Goal: Transaction & Acquisition: Purchase product/service

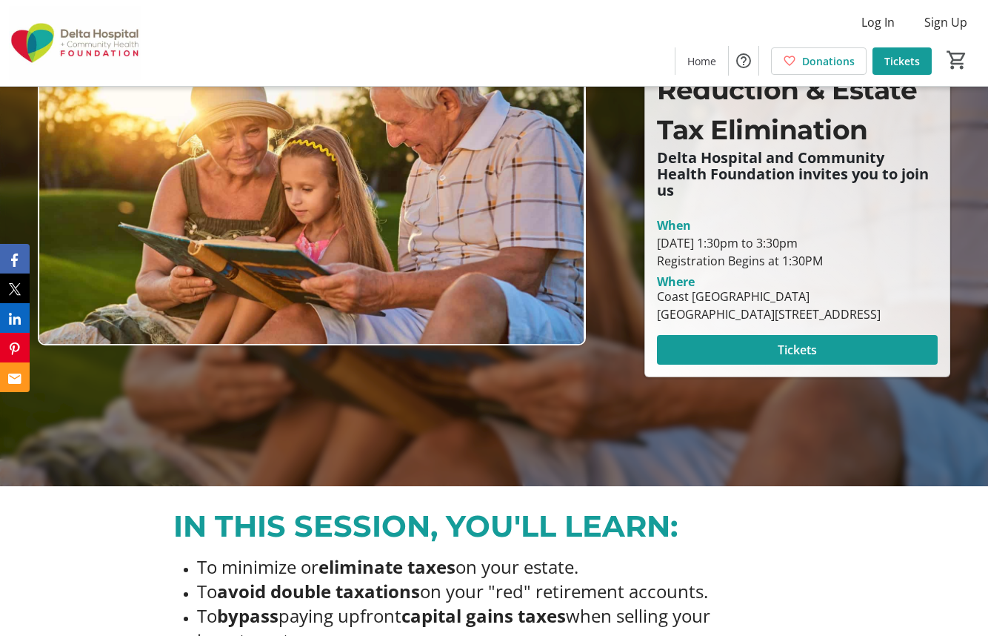
scroll to position [148, 0]
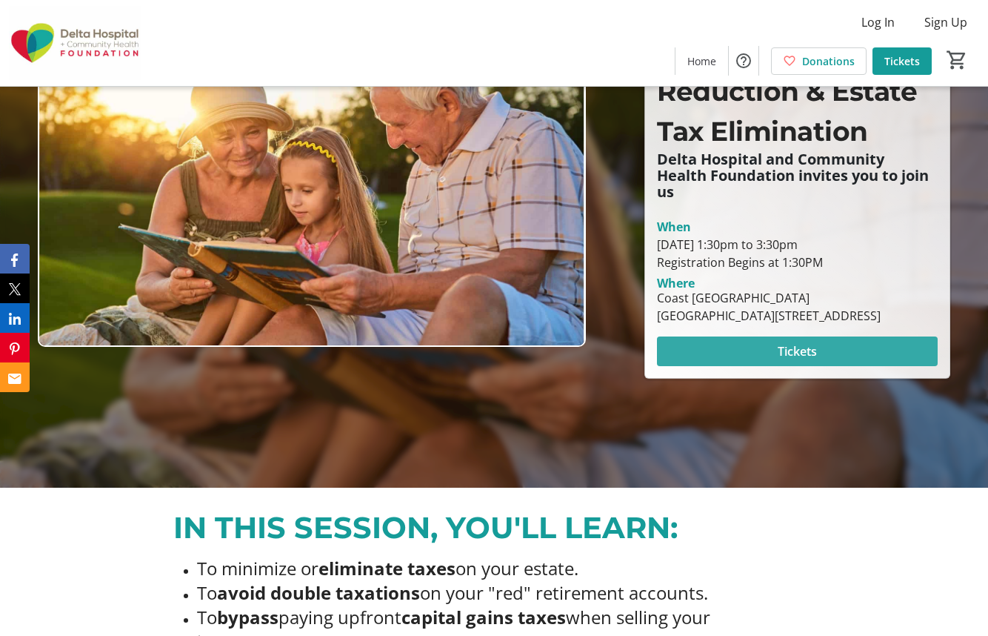
click at [789, 353] on span "Tickets" at bounding box center [797, 351] width 39 height 18
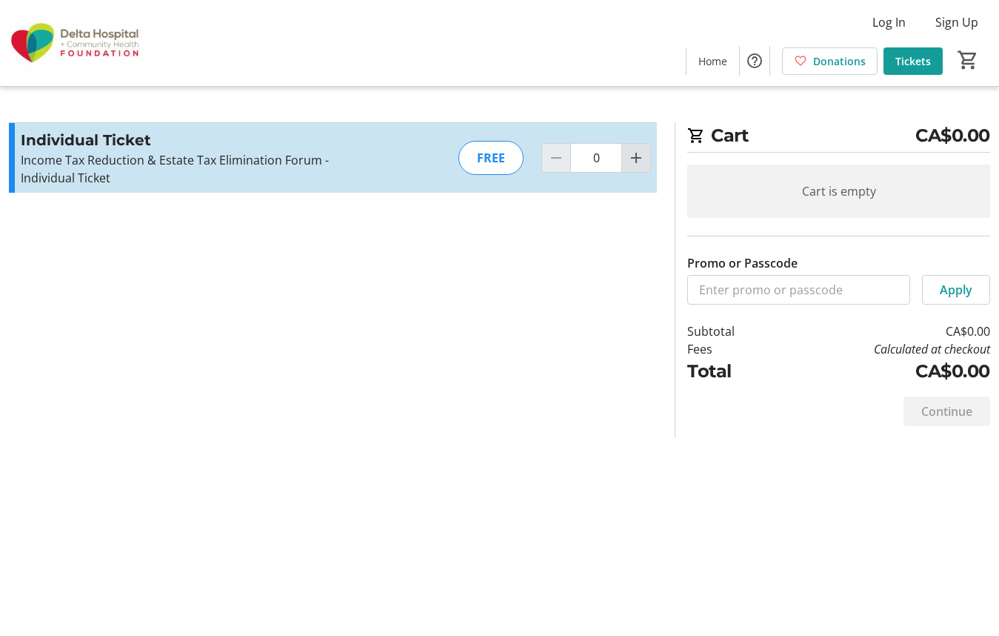
click at [633, 156] on mat-icon "Increment by one" at bounding box center [636, 158] width 18 height 18
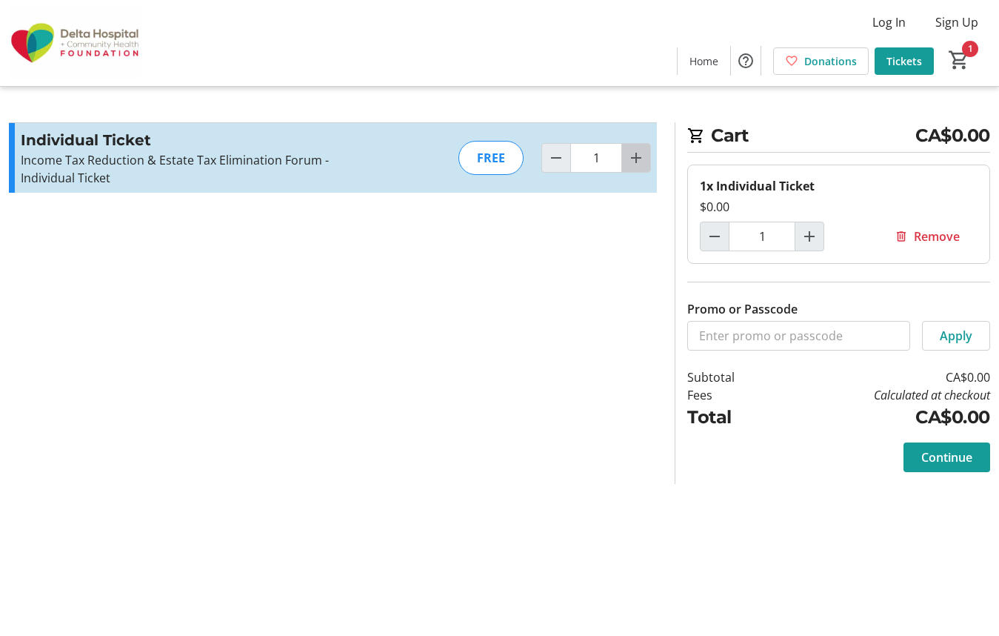
click at [641, 159] on mat-icon "Increment by one" at bounding box center [636, 158] width 18 height 18
type input "2"
click at [939, 456] on span "Continue" at bounding box center [947, 457] width 51 height 18
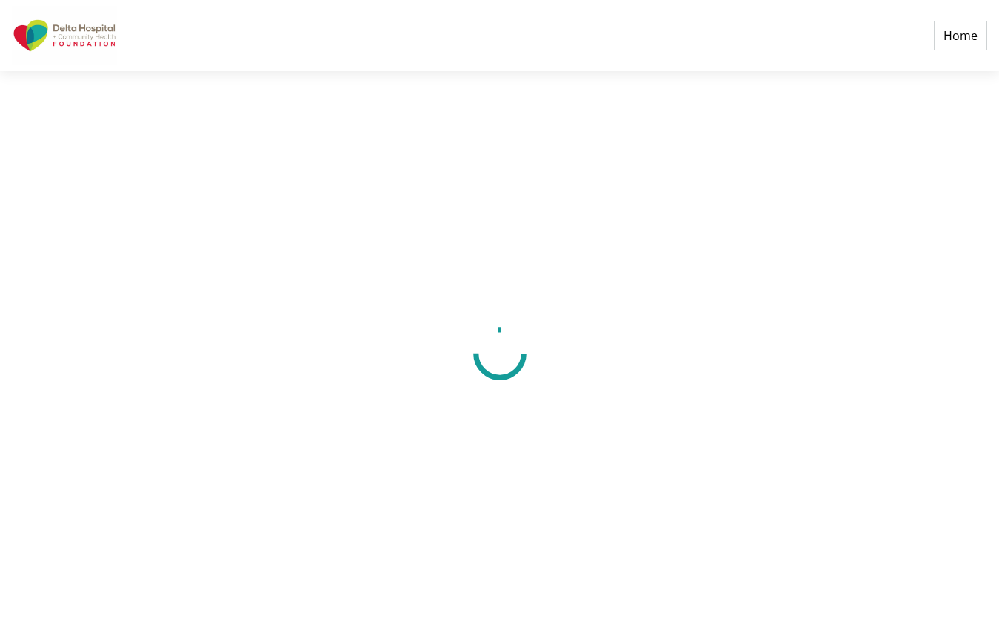
select select "CA"
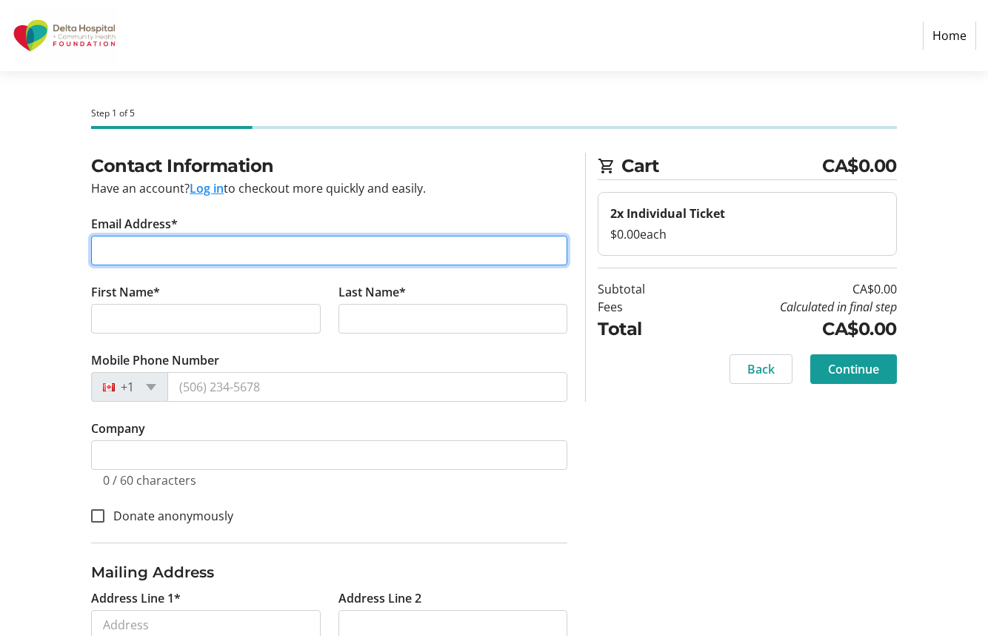
click at [101, 249] on input "Email Address*" at bounding box center [329, 251] width 476 height 30
type input "[EMAIL_ADDRESS][DOMAIN_NAME]"
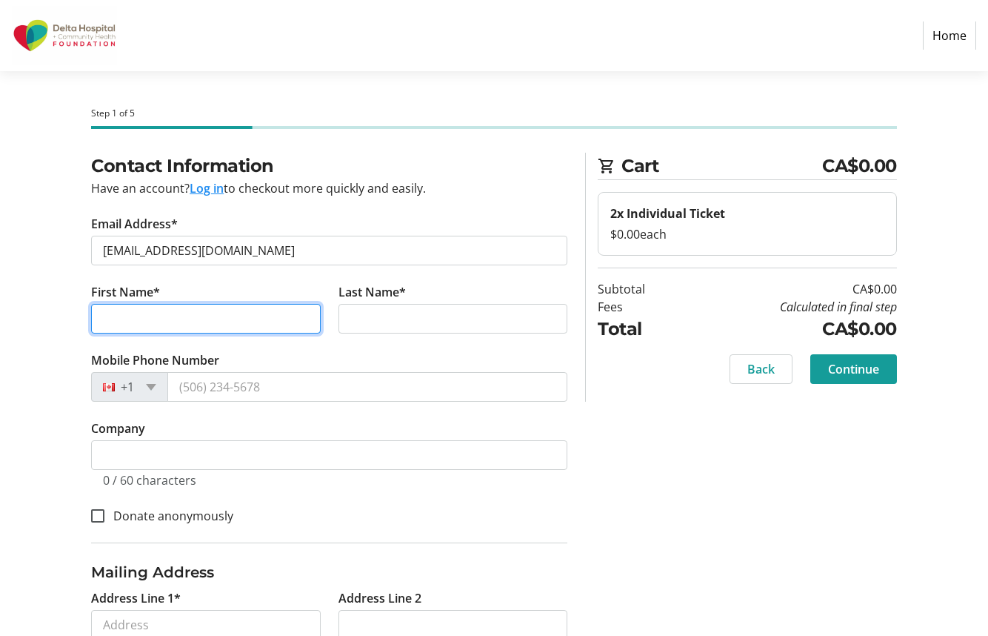
click at [104, 319] on input "First Name*" at bounding box center [206, 319] width 230 height 30
type input "[PERSON_NAME]"
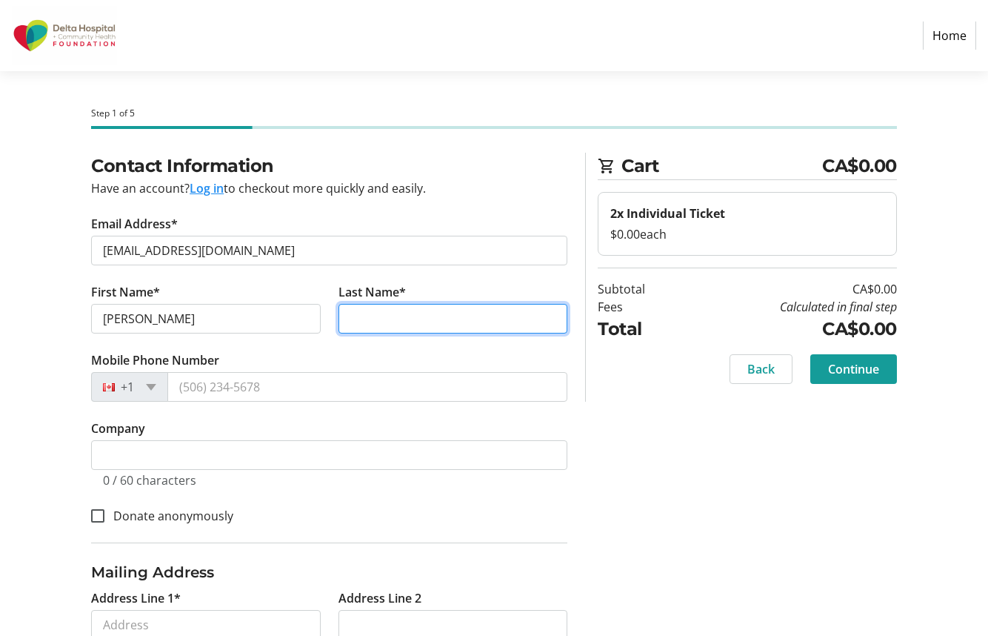
click at [347, 319] on input "Last Name*" at bounding box center [454, 319] width 230 height 30
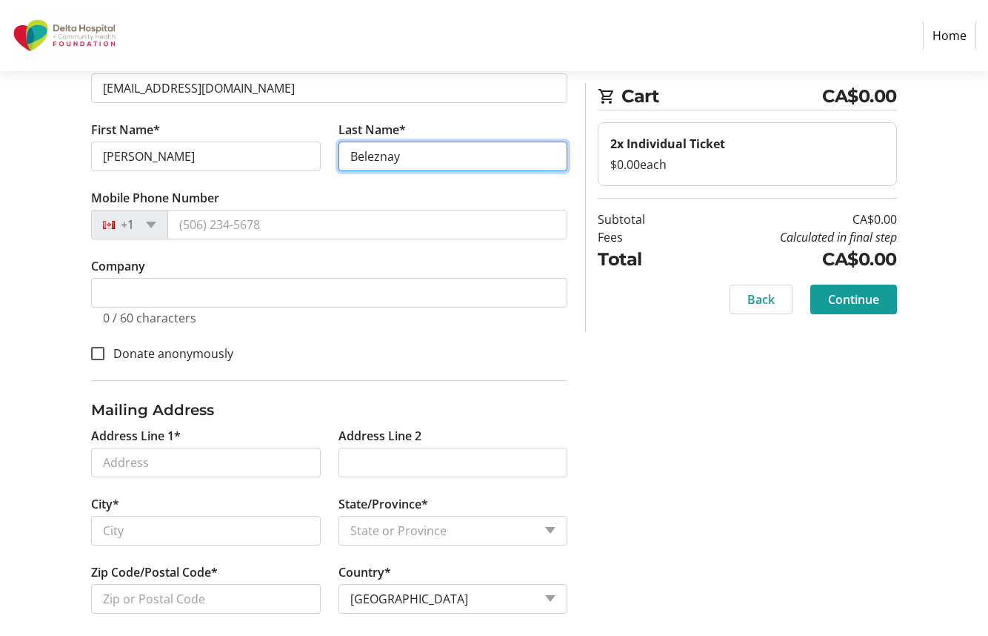
scroll to position [176, 0]
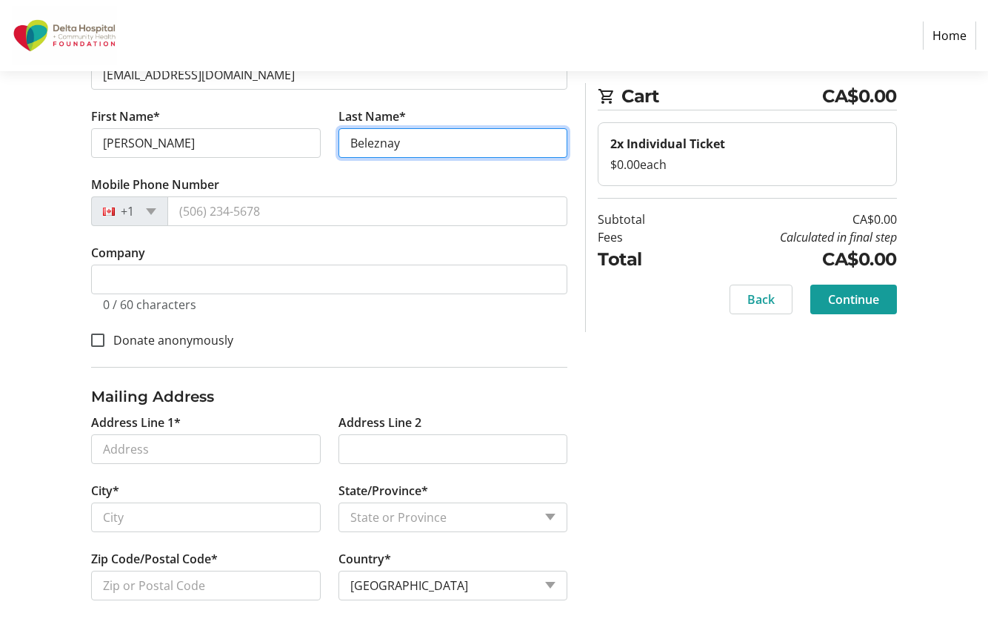
type input "Beleznay"
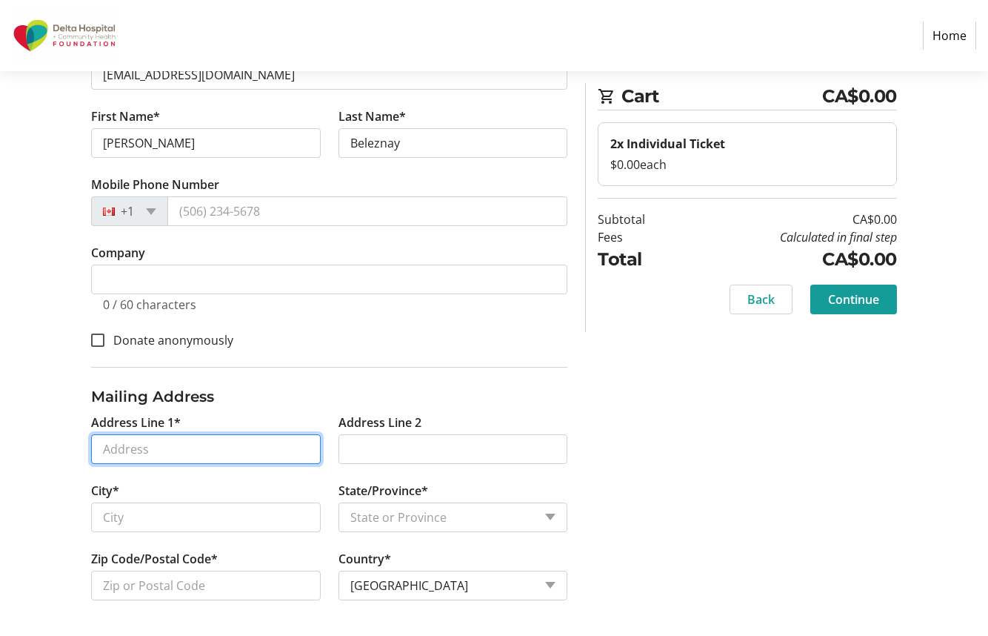
click at [99, 447] on input "Address Line 1*" at bounding box center [206, 449] width 230 height 30
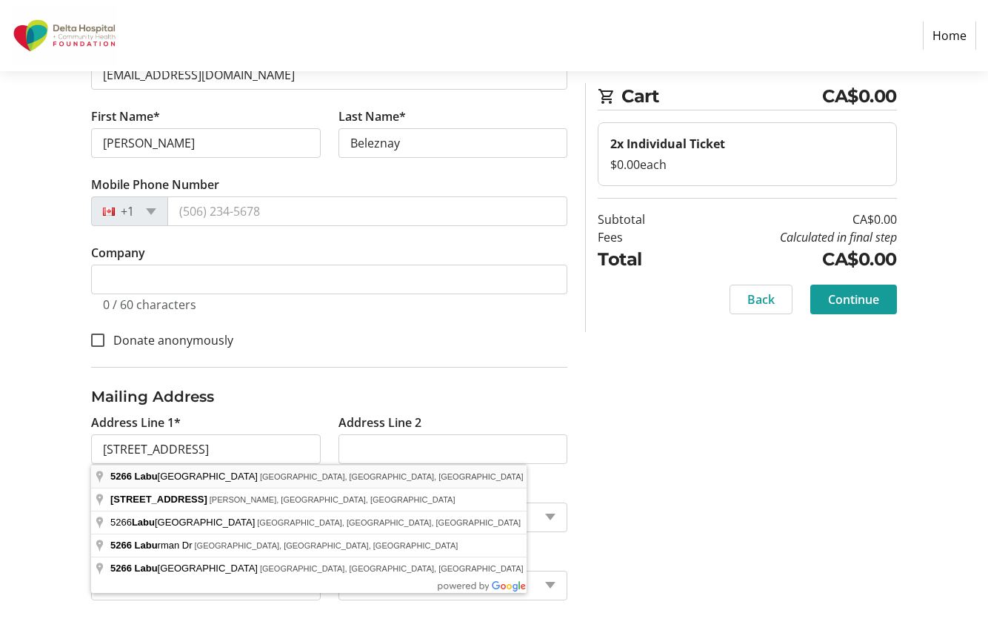
type input "[STREET_ADDRESS]"
type input "Delta"
select select "BC"
type input "V4K 4S6"
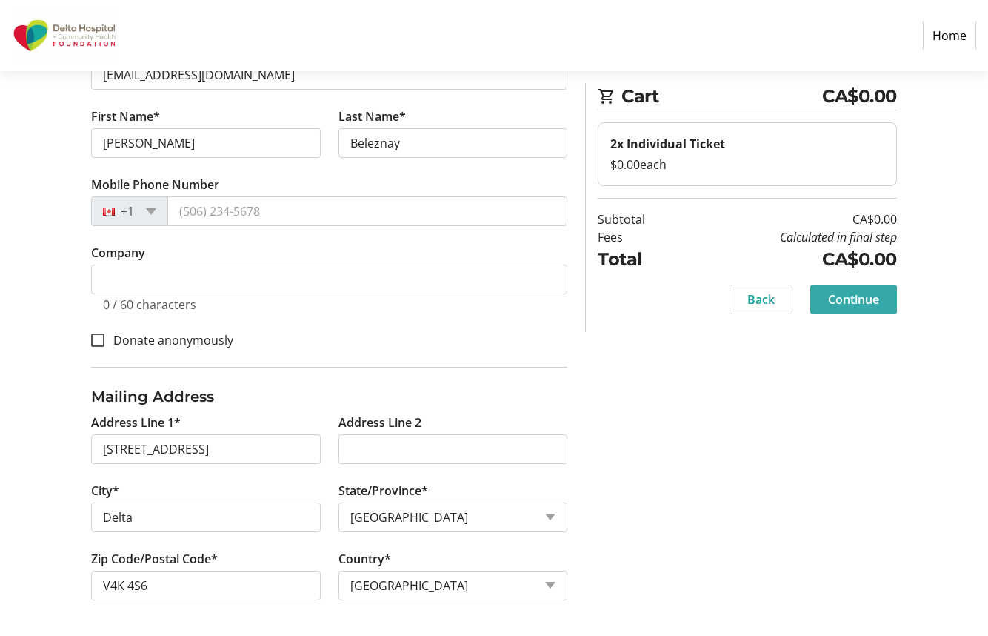
click at [848, 300] on span "Continue" at bounding box center [853, 299] width 51 height 18
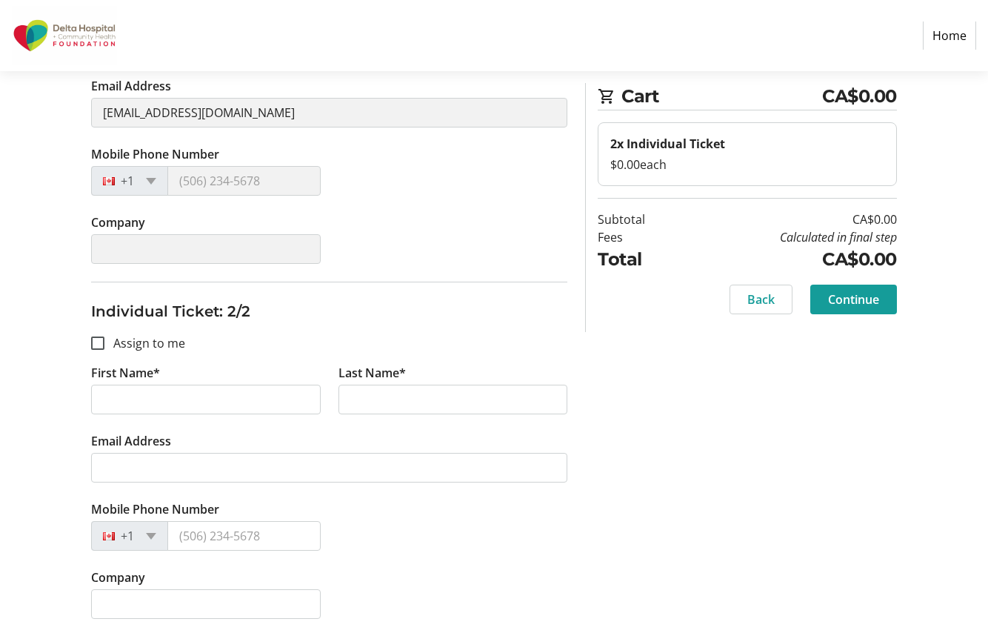
scroll to position [301, 0]
click at [99, 399] on input "First Name*" at bounding box center [206, 399] width 230 height 30
type input "[PERSON_NAME]"
click at [345, 399] on input "Last Name*" at bounding box center [454, 399] width 230 height 30
type input "Beleznay"
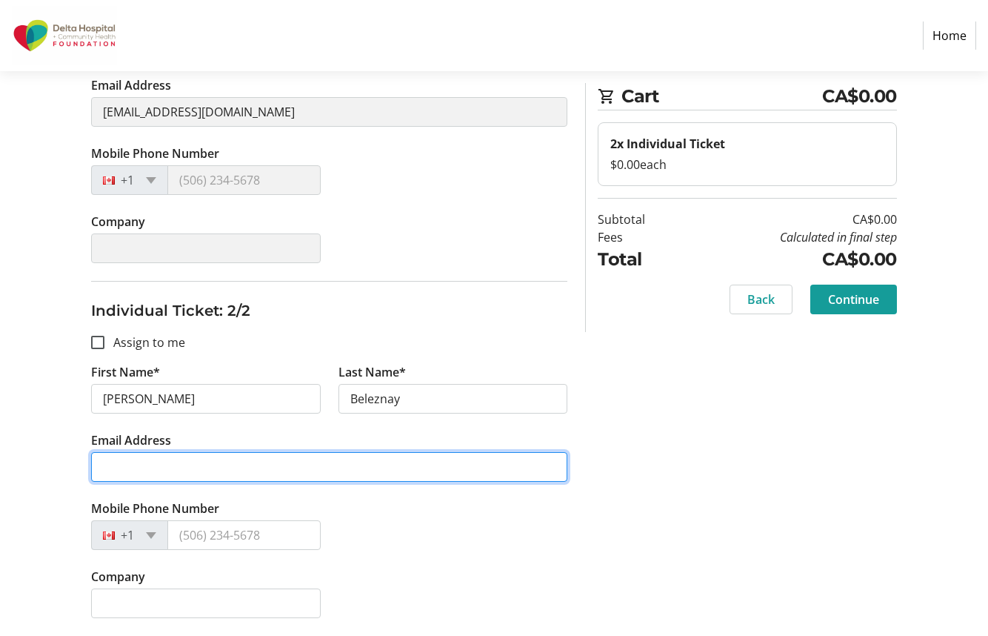
click at [105, 469] on input "Email Address" at bounding box center [329, 467] width 476 height 30
drag, startPoint x: 108, startPoint y: 468, endPoint x: 99, endPoint y: 465, distance: 10.1
click at [99, 465] on input "[EMAIL_ADDRESS][DOMAIN_NAME]" at bounding box center [329, 467] width 476 height 30
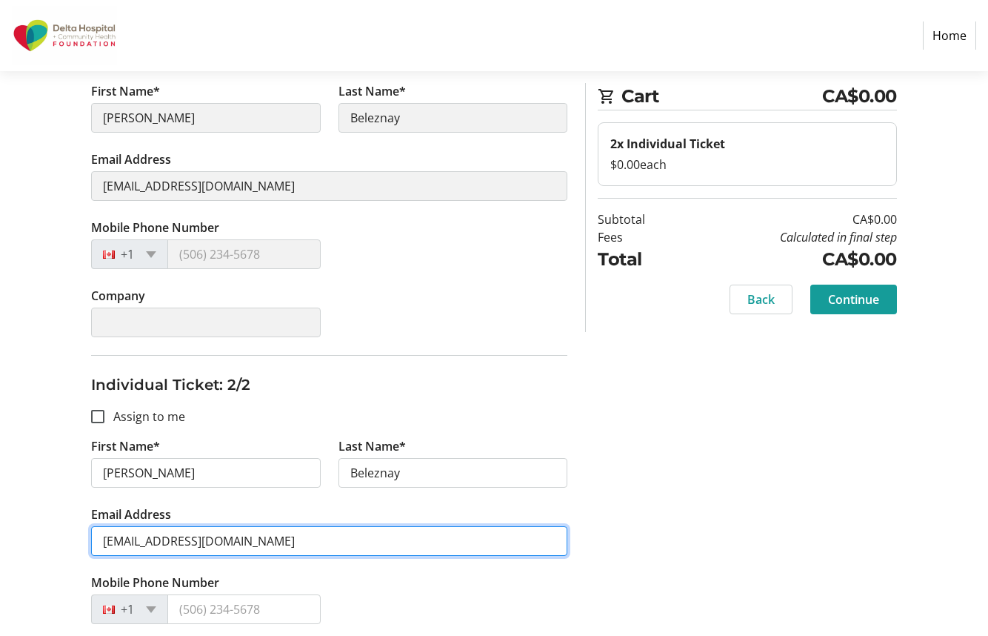
scroll to position [153, 0]
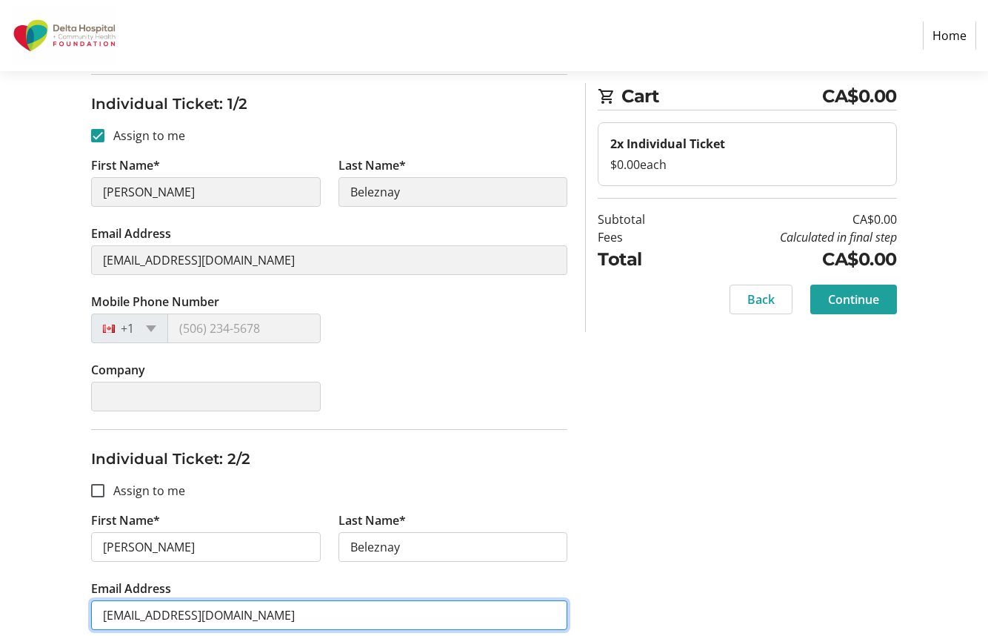
type input "[EMAIL_ADDRESS][DOMAIN_NAME]"
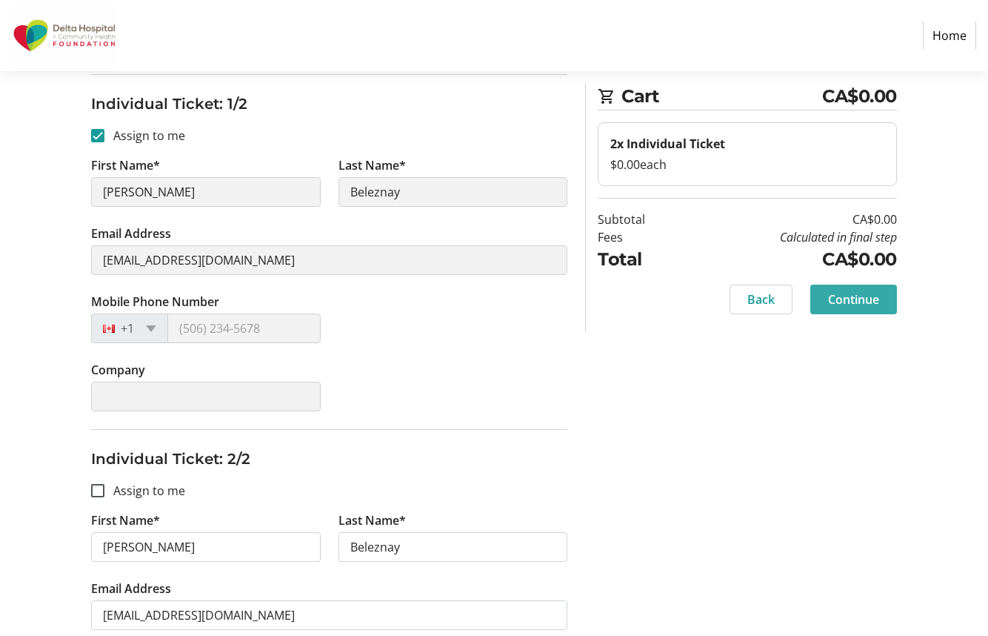
click at [848, 302] on span "Continue" at bounding box center [853, 299] width 51 height 18
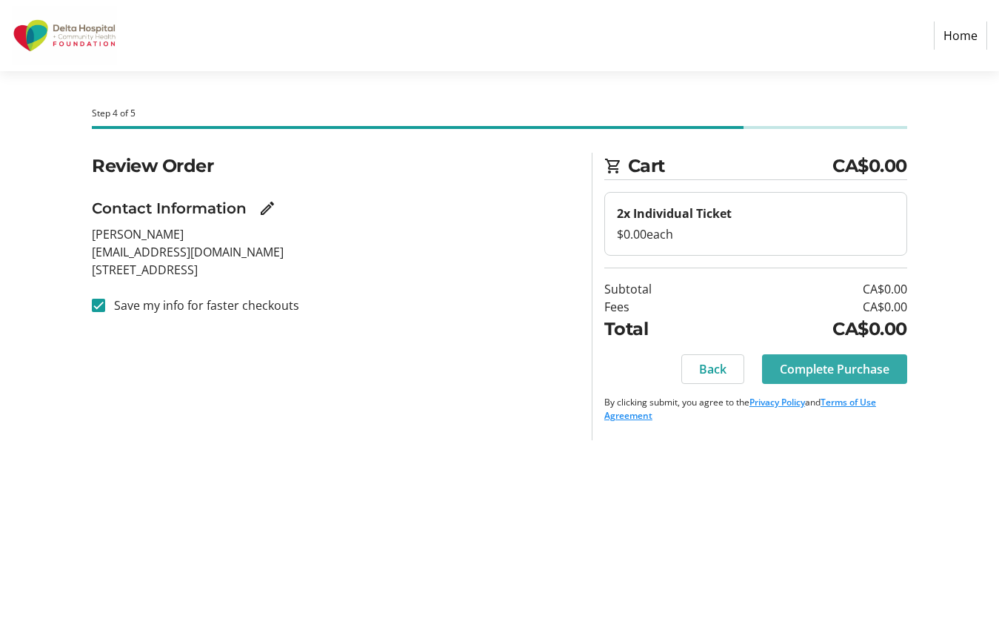
click at [817, 366] on span "Complete Purchase" at bounding box center [835, 369] width 110 height 18
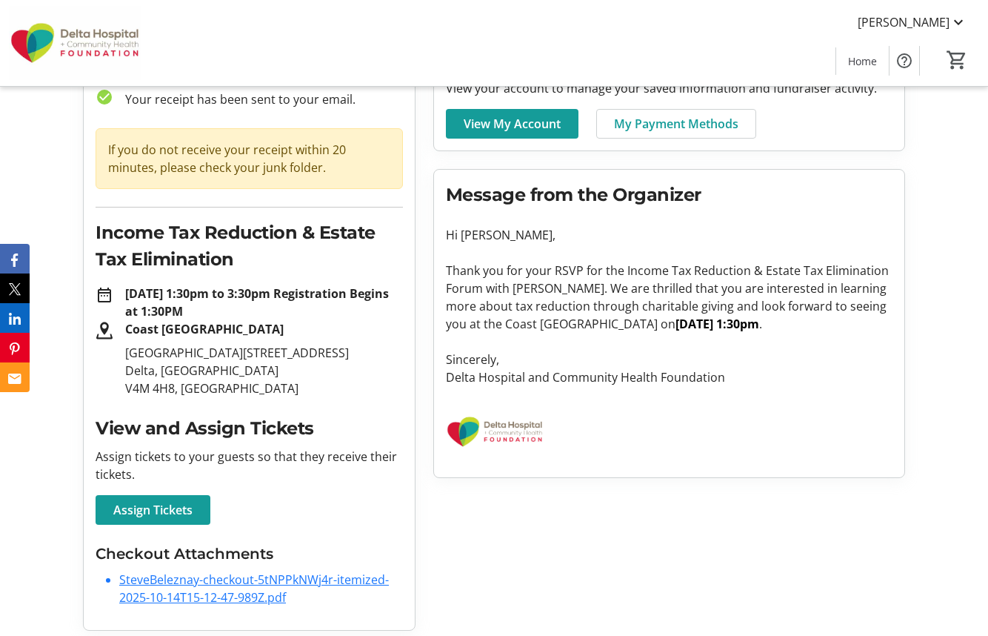
scroll to position [107, 0]
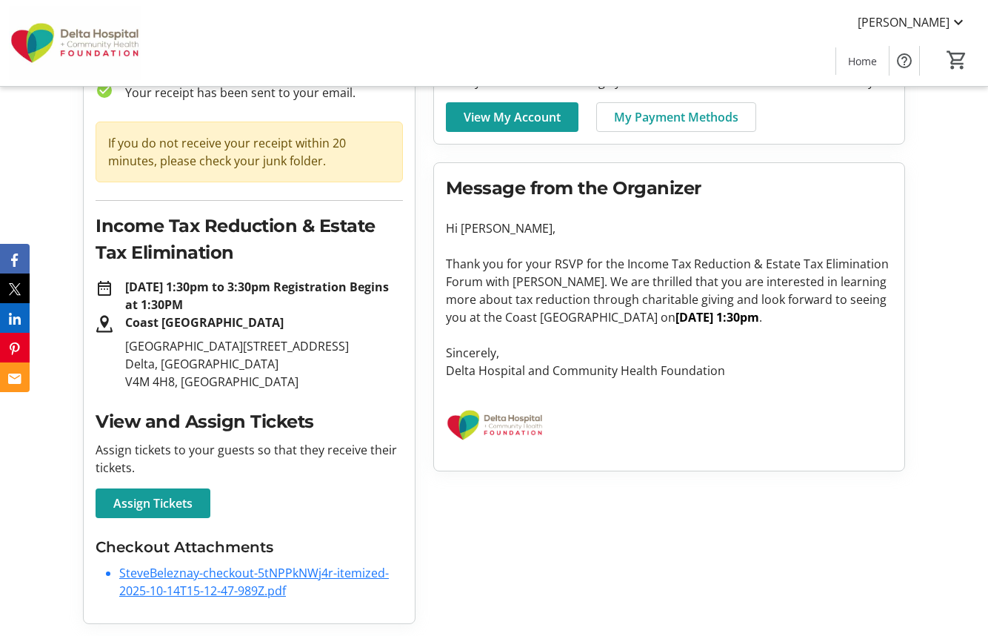
click at [162, 574] on link "SteveBeleznay-checkout-5tNPPkNWj4r-itemized-2025-10-14T15-12-47-989Z.pdf" at bounding box center [254, 581] width 270 height 34
